Goal: Transaction & Acquisition: Purchase product/service

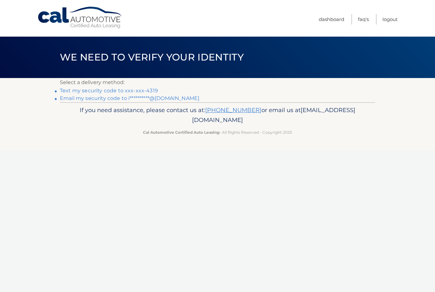
click at [116, 88] on link "Text my security code to xxx-xxx-4319" at bounding box center [109, 91] width 98 height 6
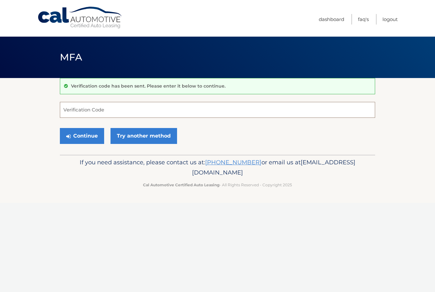
click at [104, 110] on input "Verification Code" at bounding box center [218, 110] width 316 height 16
type input "747525"
click at [82, 136] on button "Continue" at bounding box center [82, 136] width 44 height 16
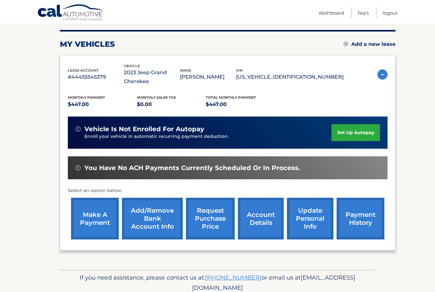
scroll to position [81, 0]
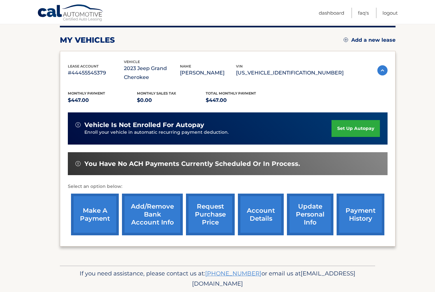
click at [98, 215] on link "make a payment" at bounding box center [95, 215] width 48 height 42
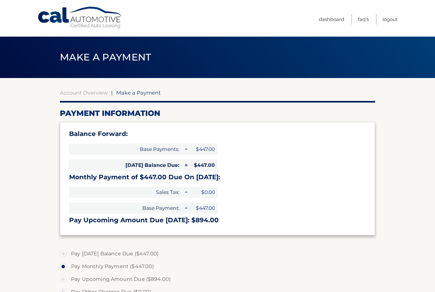
select select "MzMyNzAyOGQtOTFiYS00MzhhLTk3NzYtNDYwMGViNjgzMWRj"
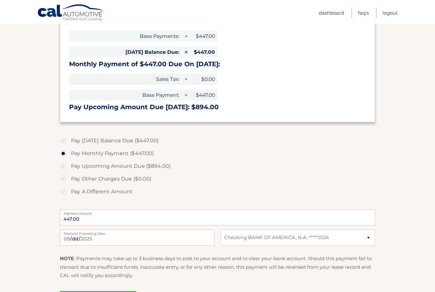
scroll to position [113, 0]
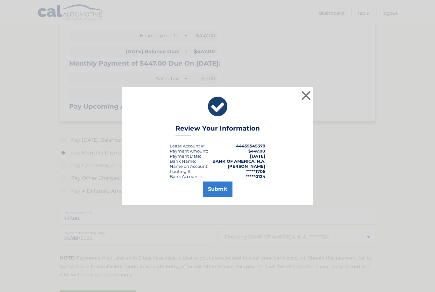
click at [223, 197] on button "Submit" at bounding box center [218, 189] width 30 height 15
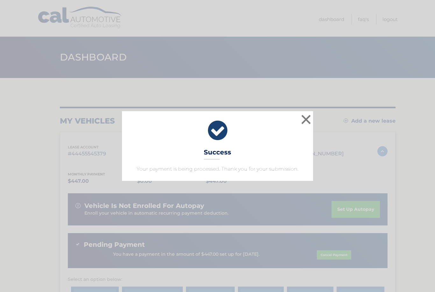
click at [309, 116] on button "×" at bounding box center [306, 119] width 13 height 13
